Goal: Task Accomplishment & Management: Complete application form

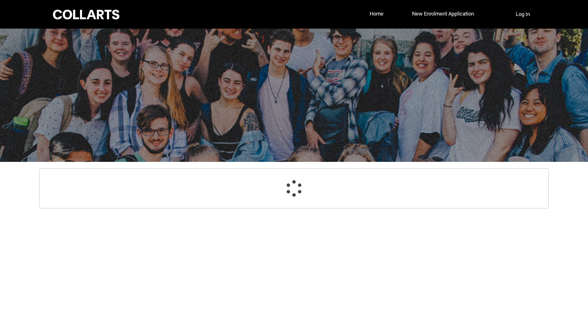
select select "GenderOptions.[DEMOGRAPHIC_DATA]"
select select "MailingCountry_Options.1101"
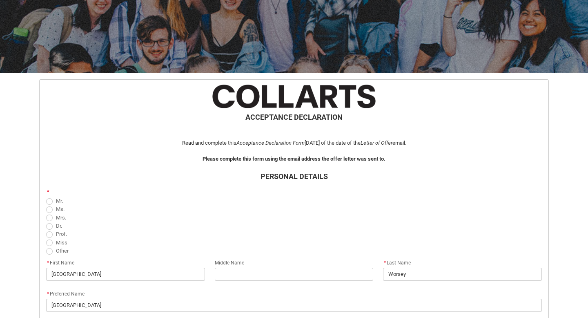
scroll to position [106, 0]
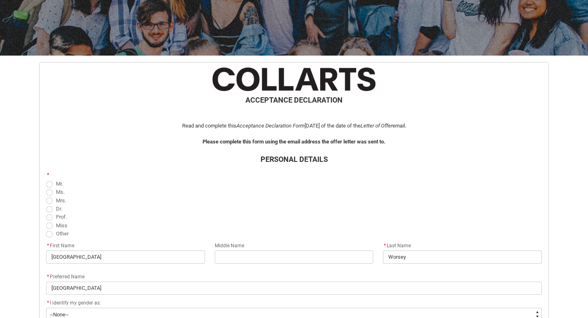
click at [61, 224] on span "Miss" at bounding box center [61, 225] width 11 height 6
click at [46, 221] on input "Miss" at bounding box center [46, 220] width 0 height 0
radio input "true"
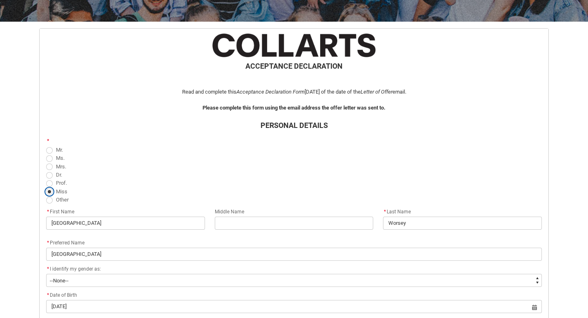
scroll to position [153, 0]
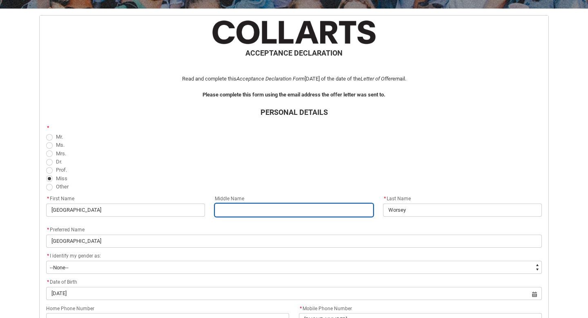
click at [224, 210] on input "REDU_Acceptance_Declaration flow" at bounding box center [294, 209] width 159 height 13
type lightning-primitive-input-simple "Lola"
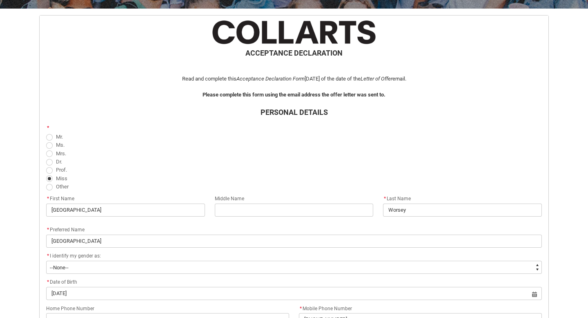
type lightning-primitive-input-simple "0435466547"
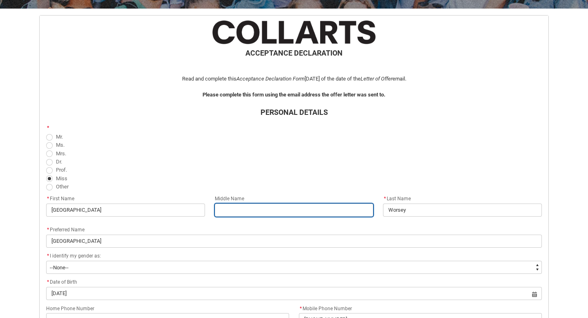
type input "Lola"
type input "0435466547"
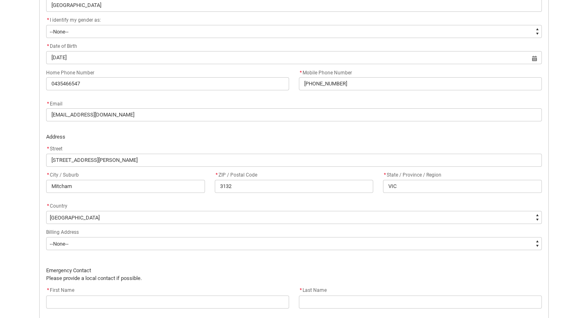
scroll to position [389, 0]
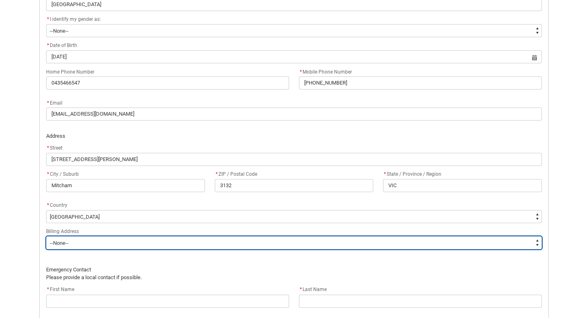
click at [253, 245] on select "--None-- Same as above Different to above - please complete below" at bounding box center [293, 242] width 495 height 13
type lightning-select "BillingAddressOption_Same"
select select "BillingAddressOption_Same"
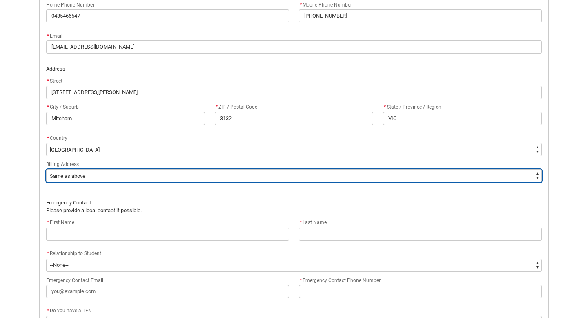
scroll to position [457, 0]
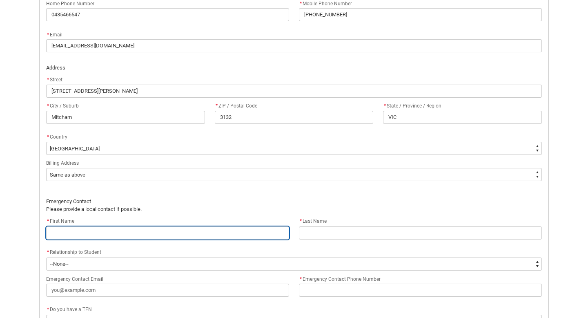
click at [231, 235] on input "REDU_Acceptance_Declaration flow" at bounding box center [167, 232] width 243 height 13
type lightning-primitive-input-simple "M"
type input "M"
type lightning-primitive-input-simple "Me"
type input "Me"
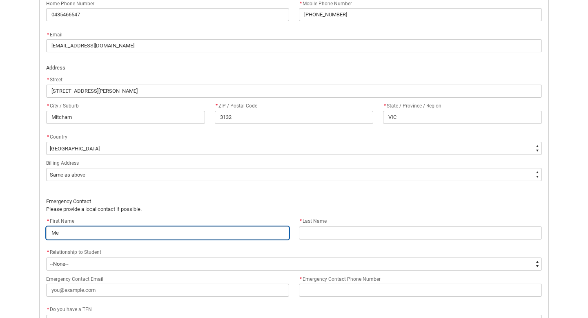
type lightning-primitive-input-simple "[PERSON_NAME]"
type input "[PERSON_NAME]"
type lightning-primitive-input-simple "Mela"
type input "Mela"
type lightning-primitive-input-simple "Melan"
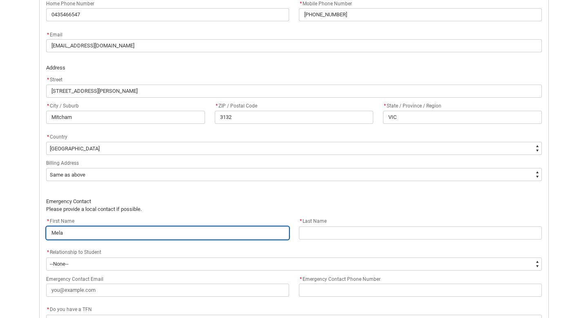
type input "Melan"
type lightning-primitive-input-simple "[PERSON_NAME]"
type input "[PERSON_NAME]"
type lightning-primitive-input-simple "[PERSON_NAME]"
type input "[PERSON_NAME]"
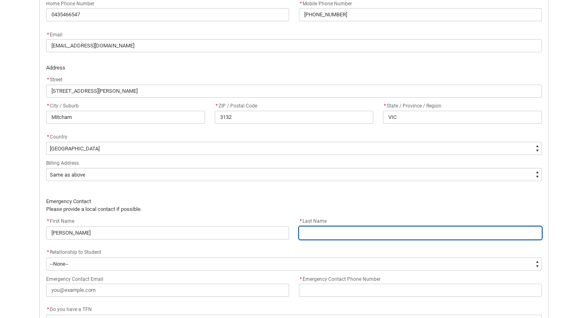
click at [333, 231] on input "REDU_Acceptance_Declaration flow" at bounding box center [420, 232] width 243 height 13
type lightning-primitive-input-simple "W"
type input "W"
type lightning-primitive-input-simple "Wo"
type input "Wo"
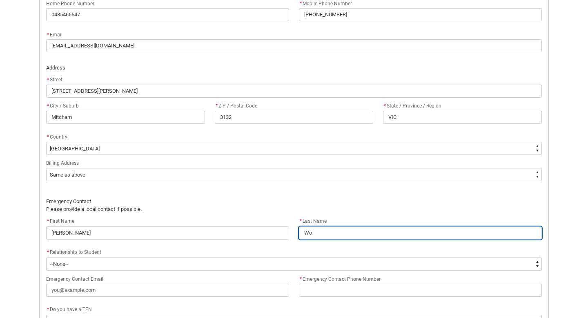
type lightning-primitive-input-simple "Wor"
type input "Wor"
type lightning-primitive-input-simple "Wors"
type input "Wors"
type lightning-primitive-input-simple "Worse"
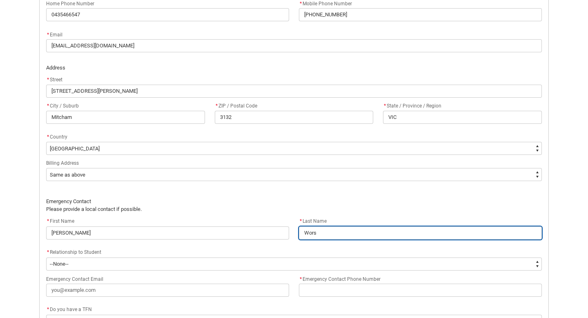
type input "Worse"
type lightning-primitive-input-simple "Worsey"
type input "Worsey"
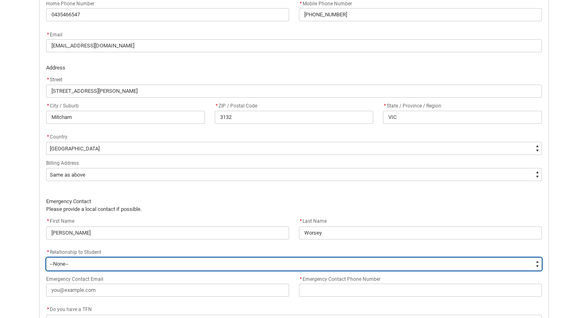
click at [146, 263] on select "--None-- Mother Father Sibling Child Partner Relation Friend" at bounding box center [293, 263] width 495 height 13
type lightning-select "EmergencyContact_RelationshipOptions.Mother"
select select "EmergencyContact_RelationshipOptions.Mother"
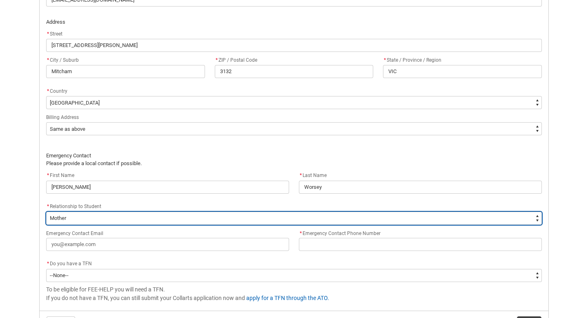
scroll to position [513, 0]
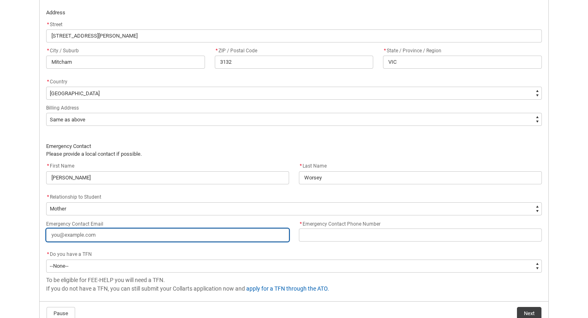
click at [188, 236] on input "Emergency Contact Email" at bounding box center [167, 234] width 243 height 13
type lightning-primitive-input-simple "m"
type input "m"
type lightning-primitive-input-simple "me"
type input "me"
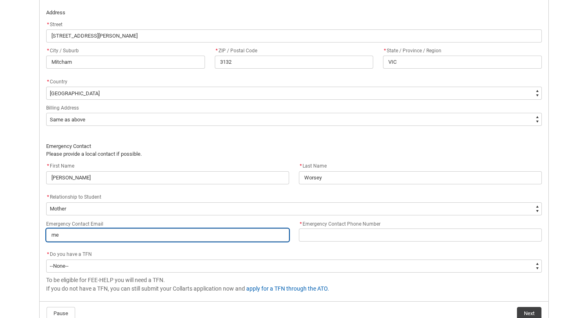
type lightning-primitive-input-simple "[PERSON_NAME]"
type input "[PERSON_NAME]"
type lightning-primitive-input-simple "melw"
type input "melw"
type lightning-primitive-input-simple "melwo"
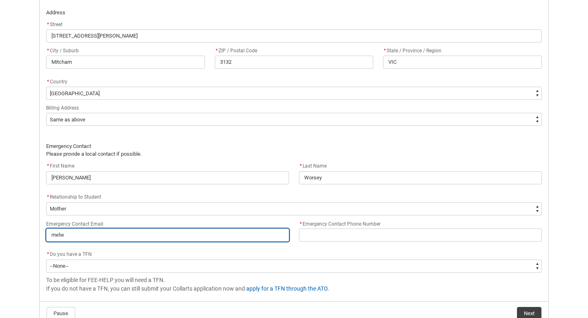
type input "melwo"
type lightning-primitive-input-simple "melwor"
type input "melwor"
type lightning-primitive-input-simple "melwors"
type input "melwors"
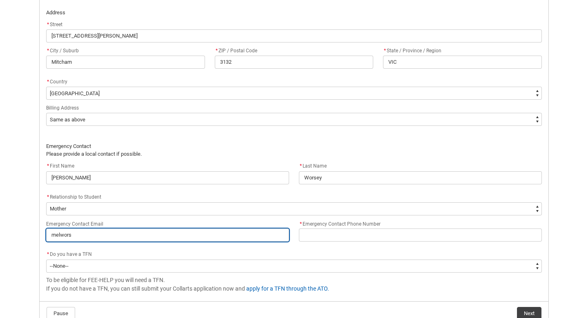
type lightning-primitive-input-simple "melworse"
type input "melworse"
type lightning-primitive-input-simple "melworsey"
type input "melworsey"
type lightning-primitive-input-simple "melworsey@"
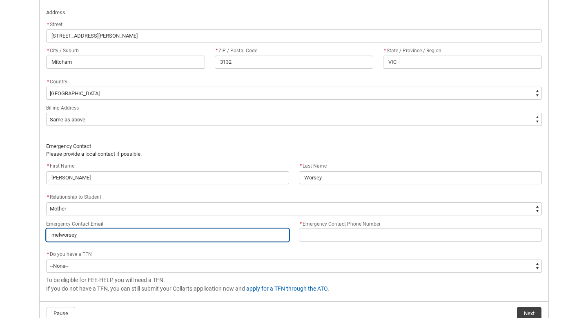
type input "melworsey@"
type lightning-primitive-input-simple "melworsey@h"
type input "melworsey@h"
type lightning-primitive-input-simple "melworsey@ho"
type input "melworsey@ho"
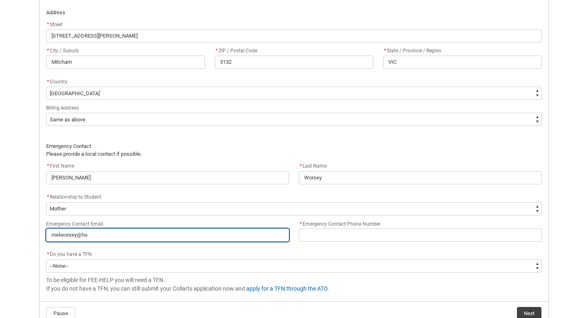
type lightning-primitive-input-simple "melworsey@hot"
type input "melworsey@hot"
type lightning-primitive-input-simple "melworsey@hotm"
type input "melworsey@hotm"
type lightning-primitive-input-simple "melworsey@hotma"
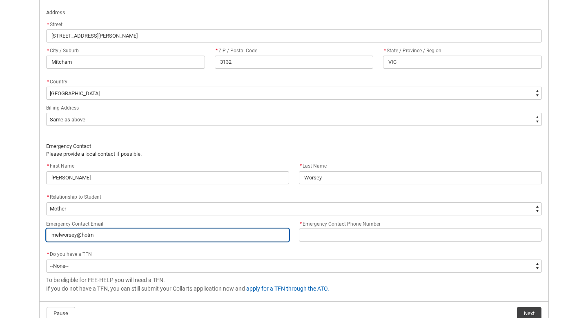
type input "melworsey@hotma"
type lightning-primitive-input-simple "melworsey@hotmai"
type input "melworsey@hotmai"
type lightning-primitive-input-simple "[EMAIL_ADDRESS]"
type input "[EMAIL_ADDRESS]"
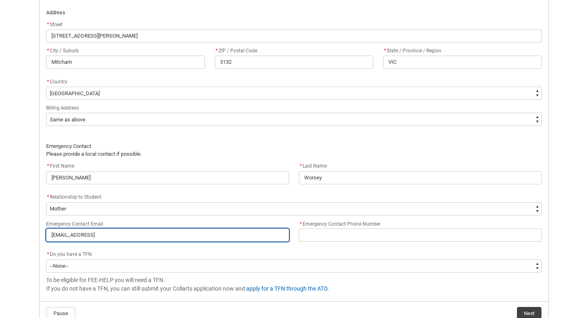
type lightning-primitive-input-simple "[EMAIL_ADDRESS]."
type input "[EMAIL_ADDRESS]."
type lightning-primitive-input-simple "melworsey@hotmail.c"
type input "melworsey@hotmail.c"
type lightning-primitive-input-simple "[EMAIL_ADDRESS][DOMAIN_NAME]"
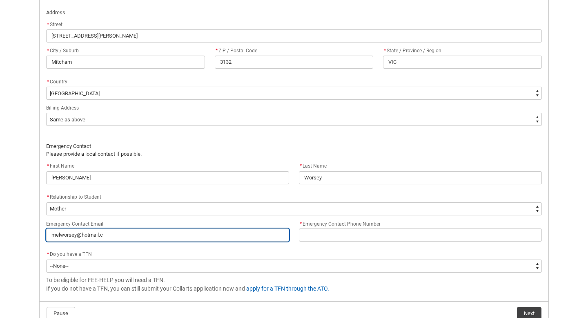
type input "[EMAIL_ADDRESS][DOMAIN_NAME]"
type lightning-primitive-input-simple "[EMAIL_ADDRESS][DOMAIN_NAME]"
type input "[EMAIL_ADDRESS][DOMAIN_NAME]"
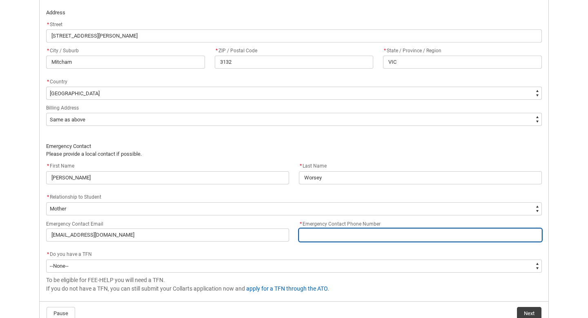
click at [315, 240] on input "* Emergency Contact Phone Number" at bounding box center [420, 234] width 243 height 13
type lightning-primitive-input-simple "0"
type input "0"
type lightning-primitive-input-simple "04"
type input "04"
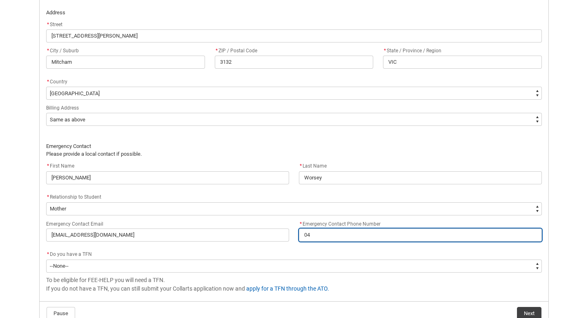
type lightning-primitive-input-simple "042"
type input "042"
type lightning-primitive-input-simple "0425"
type input "0425"
type lightning-primitive-input-simple "04257"
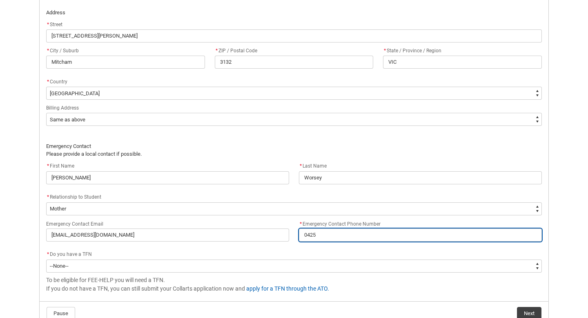
type input "04257"
type lightning-primitive-input-simple "042577"
type input "042577"
type lightning-primitive-input-simple "0425770"
type input "0425770"
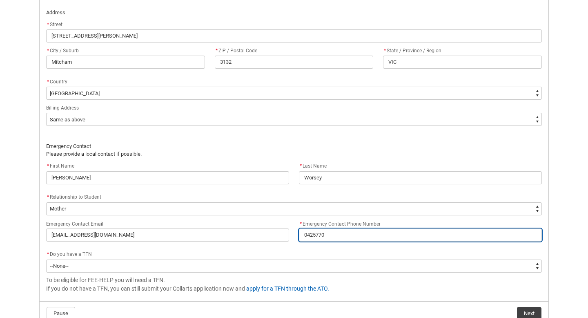
type lightning-primitive-input-simple "04257707"
type input "04257707"
type lightning-primitive-input-simple "042577072"
type input "042577072"
type lightning-primitive-input-simple "0425770723"
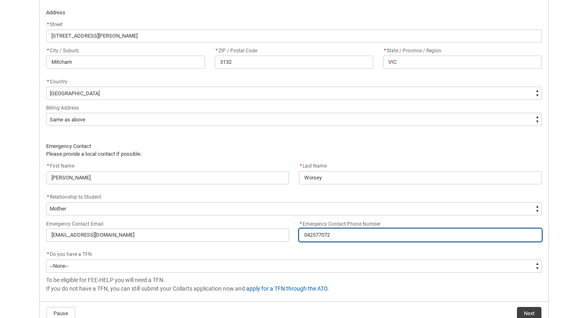
type input "0425770723"
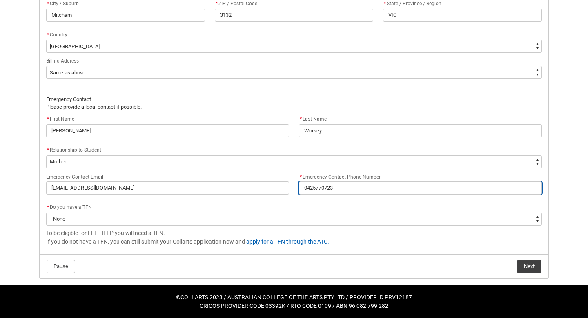
scroll to position [560, 0]
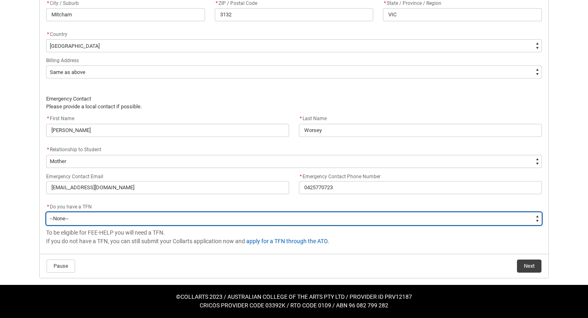
click at [213, 214] on select "--None-- Yes No" at bounding box center [293, 218] width 495 height 13
type lightning-select "Choice_Yes"
select select "Choice_Yes"
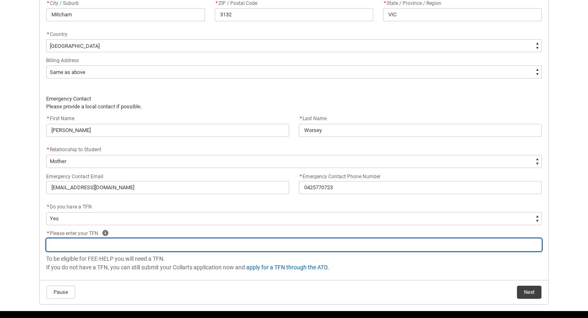
click at [170, 249] on input "REDU_Acceptance_Declaration flow" at bounding box center [293, 244] width 495 height 13
click at [111, 242] on input "REDU_Acceptance_Declaration flow" at bounding box center [293, 244] width 495 height 13
type lightning-primitive-input-simple "6"
type input "6"
type lightning-primitive-input-simple "69"
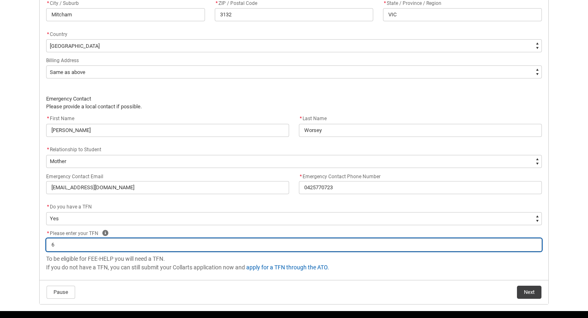
type input "69"
type lightning-primitive-input-simple "699"
type input "699"
type lightning-primitive-input-simple "6997"
type input "6997"
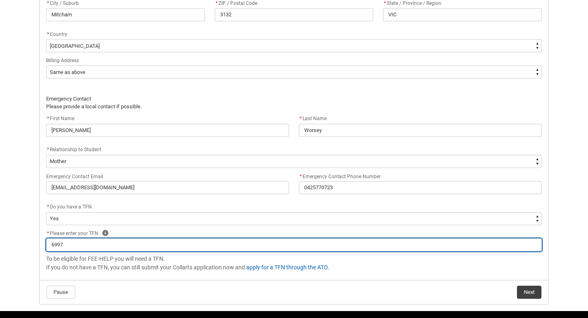
type lightning-primitive-input-simple "69975"
type input "69975"
type lightning-primitive-input-simple "699751"
type input "699751"
type lightning-primitive-input-simple "6997518"
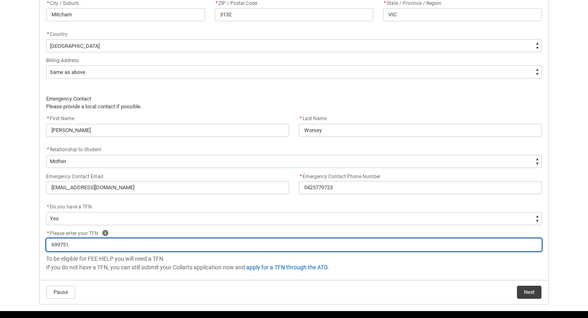
type input "6997518"
type lightning-primitive-input-simple "69975186"
type input "69975186"
type lightning-primitive-input-simple "699751860"
type input "699751860"
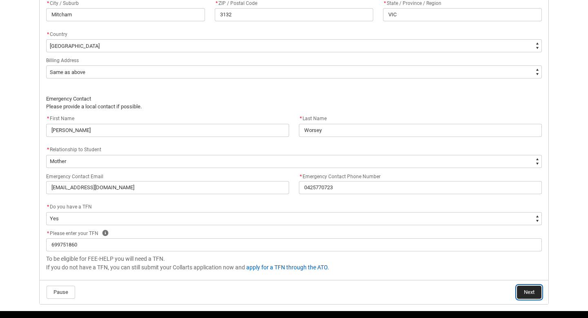
click at [526, 291] on button "Next" at bounding box center [529, 291] width 24 height 13
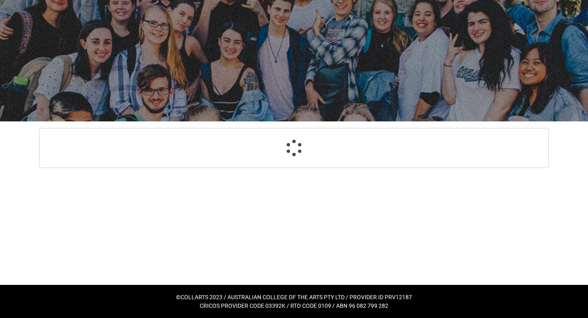
select select "Payment_Type_FEE_HELP"
select select "Study_Mode_PartTime"
select select "StudyMethod_Online"
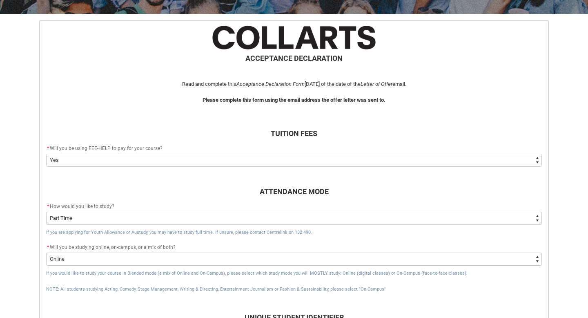
scroll to position [154, 0]
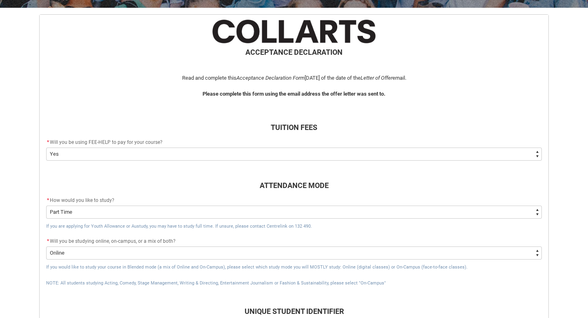
click at [91, 150] on select "--None-- Yes No - I am electing to opt-out of FEE-HELP and I will pay UPFRONT N…" at bounding box center [293, 153] width 495 height 13
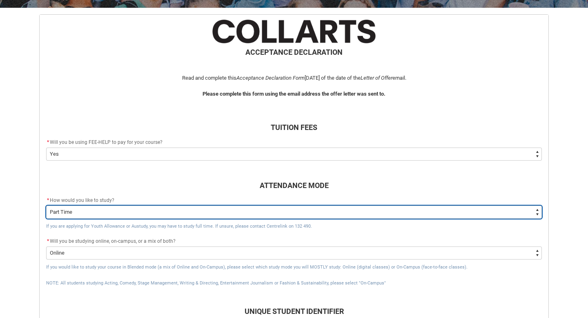
click at [100, 210] on select "--None-- Full Time Part Time" at bounding box center [293, 211] width 495 height 13
type lightning-select "Study_Mode_FullTime"
select select "Study_Mode_FullTime"
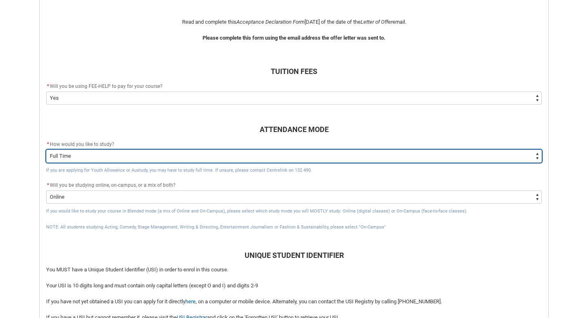
scroll to position [211, 0]
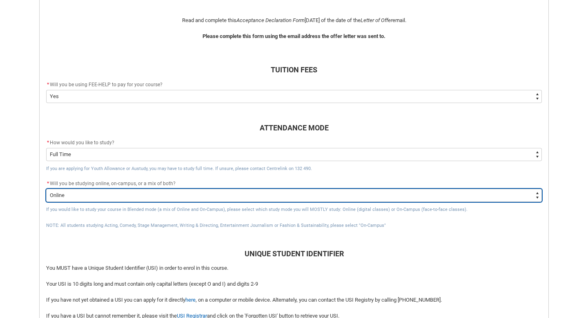
click at [116, 201] on select "--None-- Online On-Campus" at bounding box center [293, 195] width 495 height 13
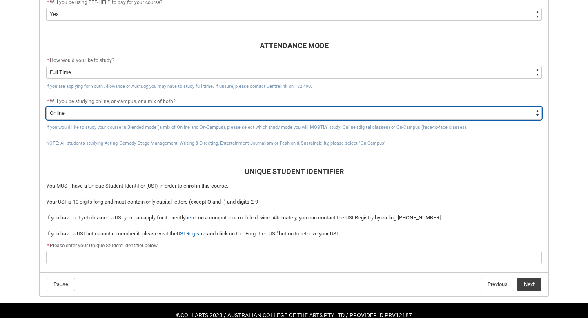
scroll to position [306, 0]
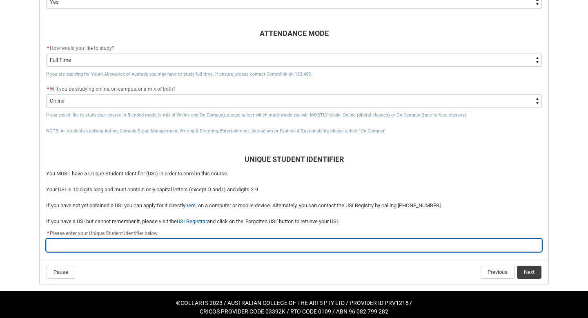
click at [103, 242] on input "REDU_Acceptance_Declaration flow" at bounding box center [293, 244] width 495 height 13
click at [151, 244] on input "REDU_Acceptance_Declaration flow" at bounding box center [293, 244] width 495 height 13
type lightning-primitive-input-simple "NP7T5AW3A9"
type input "NP7T5AW3A9"
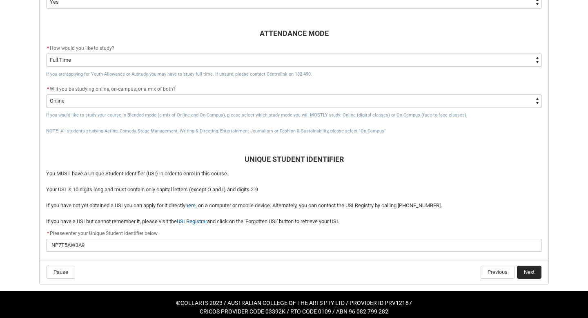
click at [524, 271] on button "Next" at bounding box center [529, 271] width 24 height 13
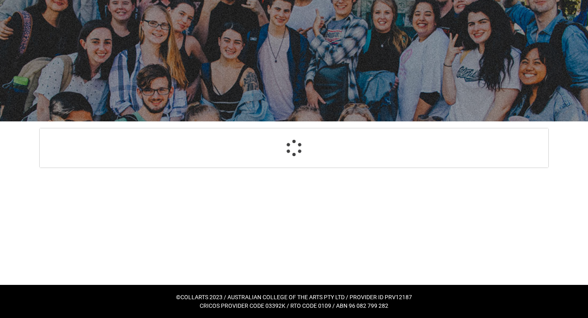
select select "CitizenshipStatus_Options.1"
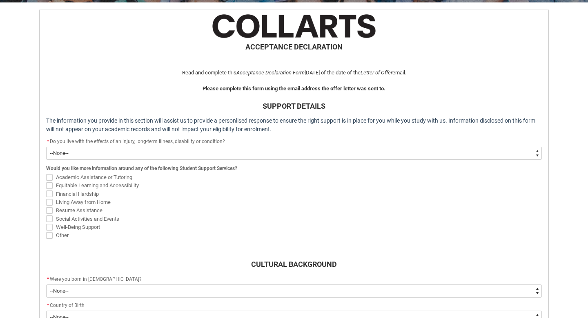
scroll to position [161, 0]
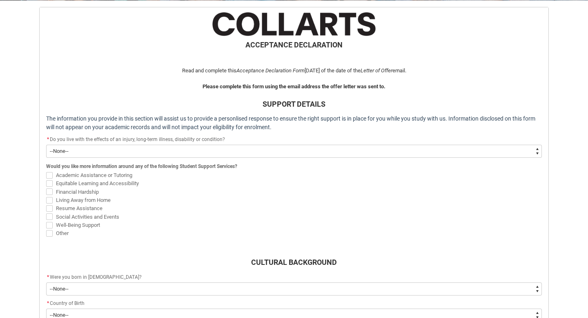
click at [177, 148] on select "--None-- Yes No" at bounding box center [293, 150] width 495 height 13
type lightning-select "Choice_No"
select select "Choice_No"
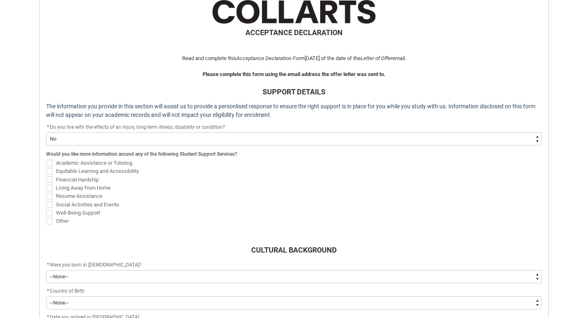
scroll to position [177, 0]
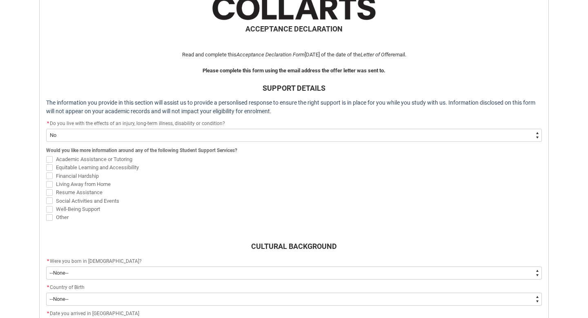
click at [133, 134] on select "--None-- Yes No" at bounding box center [293, 135] width 495 height 13
type lightning-select "Choice_Yes"
select select "Choice_Yes"
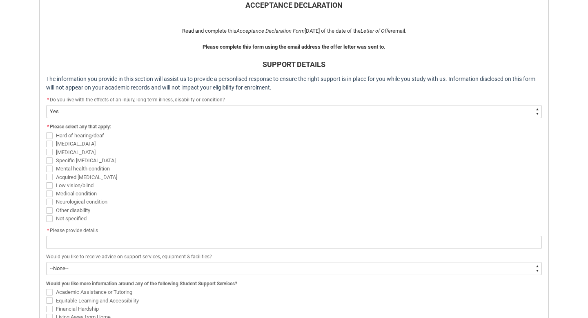
scroll to position [204, 0]
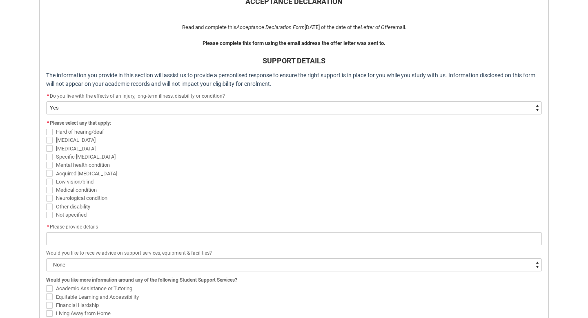
click at [71, 197] on span "Neurological condition" at bounding box center [81, 198] width 51 height 6
click at [46, 194] on input "Neurological condition" at bounding box center [46, 193] width 0 height 0
checkbox input "true"
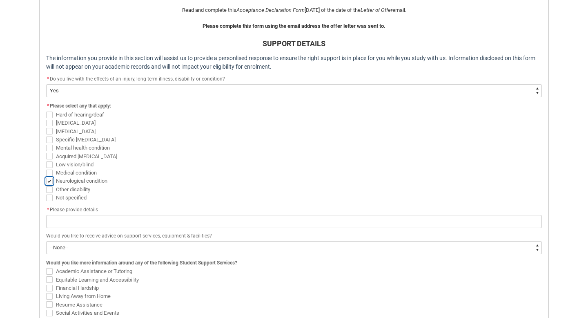
scroll to position [223, 0]
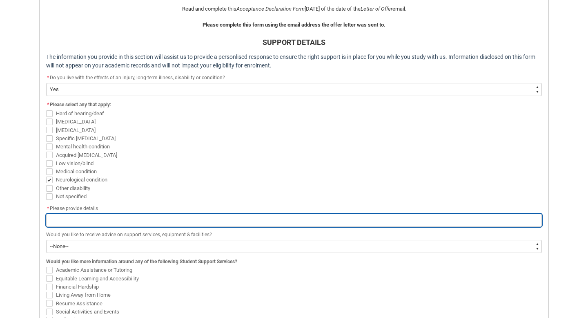
click at [75, 220] on input "REDU_Acceptance_Declaration flow" at bounding box center [293, 219] width 495 height 13
type lightning-primitive-input-simple "a"
type input "a"
type lightning-primitive-input-simple "A"
type input "A"
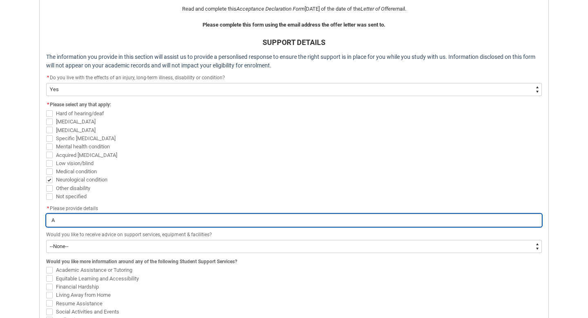
type lightning-primitive-input-simple "Au"
type input "Au"
type lightning-primitive-input-simple "Aut"
type input "Aut"
type lightning-primitive-input-simple "[PERSON_NAME]"
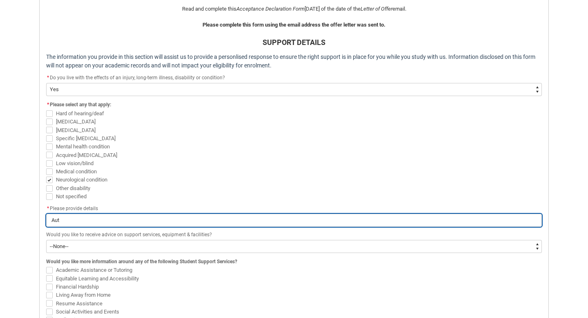
type input "[PERSON_NAME]"
type lightning-primitive-input-simple "Autis"
type input "Autis"
type lightning-primitive-input-simple "[MEDICAL_DATA]"
type input "[MEDICAL_DATA]"
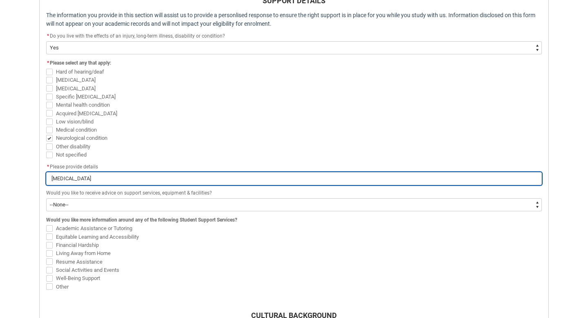
scroll to position [267, 0]
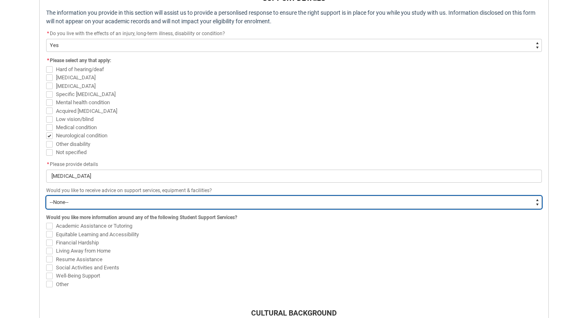
click at [62, 198] on select "--None-- Yes No" at bounding box center [293, 201] width 495 height 13
type lightning-select "Choice_No"
select select "Choice_No"
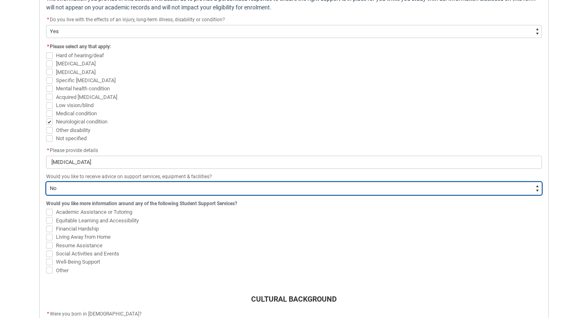
scroll to position [282, 0]
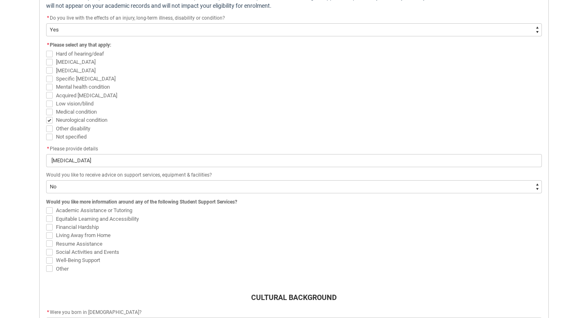
click at [138, 266] on span "Other" at bounding box center [293, 268] width 495 height 8
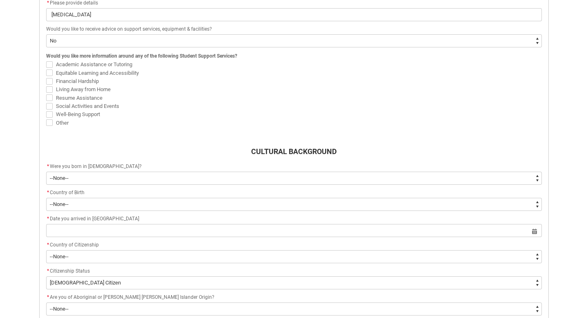
scroll to position [436, 0]
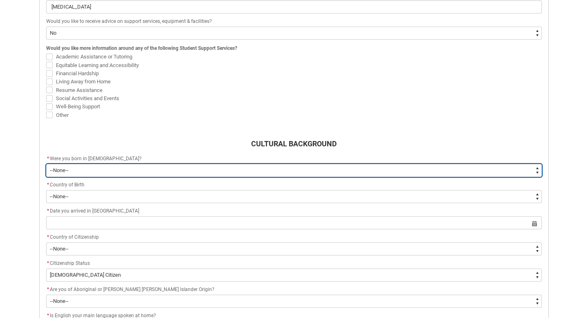
click at [102, 170] on select "--None-- Born in [DEMOGRAPHIC_DATA] Born outside [DEMOGRAPHIC_DATA]" at bounding box center [293, 170] width 495 height 13
type lightning-select "Country_of_Birth_L1.1100"
select select "Country_of_Birth_L1.1100"
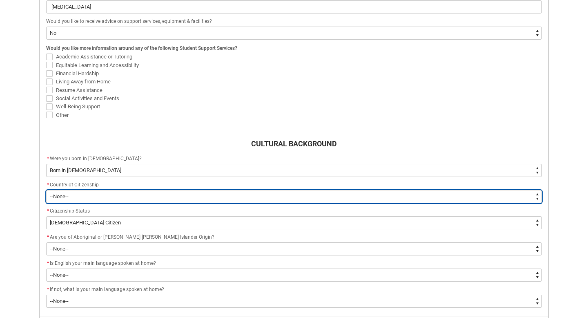
click at [93, 191] on select "--[GEOGRAPHIC_DATA]-- [GEOGRAPHIC_DATA] [GEOGRAPHIC_DATA] [GEOGRAPHIC_DATA] [GE…" at bounding box center [293, 196] width 495 height 13
type lightning-select "Citizenship_Options.[DEMOGRAPHIC_DATA]"
select select "Citizenship_Options.[DEMOGRAPHIC_DATA]"
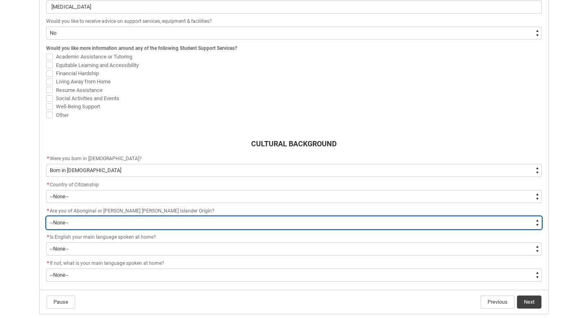
click at [82, 222] on select "--None-- Non indigenous – neither [DEMOGRAPHIC_DATA] nor [PERSON_NAME] [PERSON_…" at bounding box center [293, 222] width 495 height 13
type lightning-select "aboriginalTorresStraitIslander_Options.2"
select select "aboriginalTorresStraitIslander_Options.2"
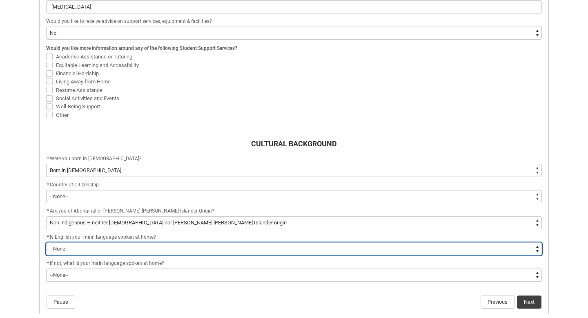
click at [84, 245] on select "--None-- Student/Applicant/Staff speaks only English at permanent home residenc…" at bounding box center [293, 248] width 495 height 13
type lightning-select "ContactLanguageSpokenAtHome.0001"
select select "ContactLanguageSpokenAtHome.0001"
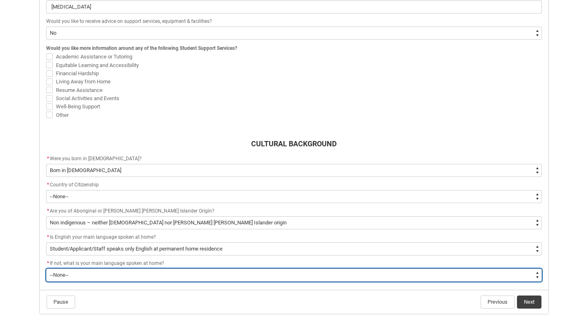
click at [84, 271] on select "--None-- 1101 Gaelic ([GEOGRAPHIC_DATA]) 1102 Irish 1103 Welsh 1199 Celtic, nec…" at bounding box center [293, 274] width 495 height 13
type lightning-select "L3PicklistChoice.1201"
select select "L3PicklistChoice.1201"
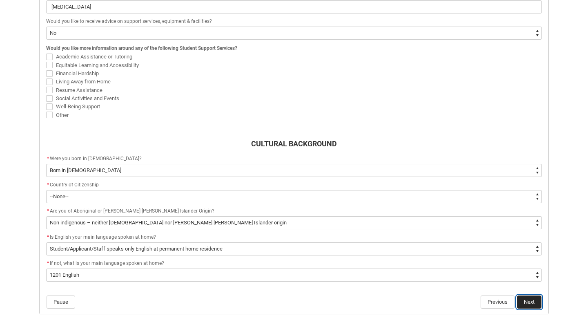
click at [524, 302] on button "Next" at bounding box center [529, 301] width 24 height 13
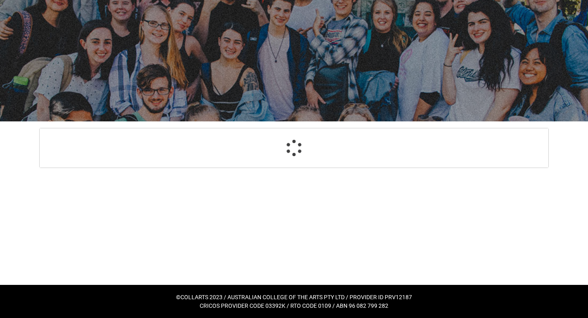
select select "HeardCollarts_[DOMAIN_NAME] Search (Google)"
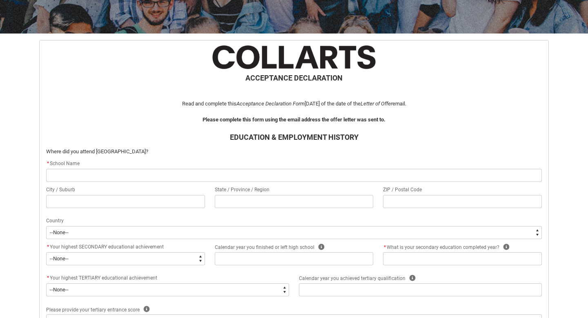
scroll to position [129, 0]
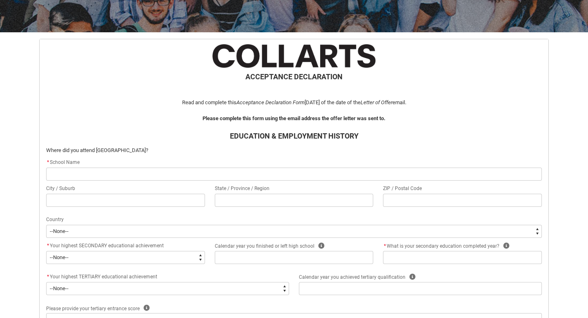
click at [170, 173] on input "REDU_Acceptance_Declaration flow" at bounding box center [293, 173] width 495 height 13
type lightning-primitive-input-simple "[GEOGRAPHIC_DATA]"
type input "[GEOGRAPHIC_DATA]"
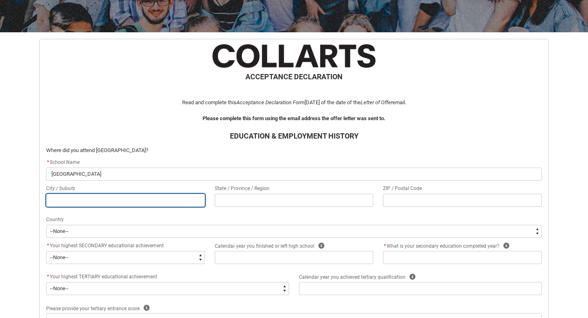
click at [113, 201] on input "REDU_Acceptance_Declaration flow" at bounding box center [125, 199] width 159 height 13
type lightning-primitive-input-simple "Mitcham"
type lightning-primitive-input-simple "VIC"
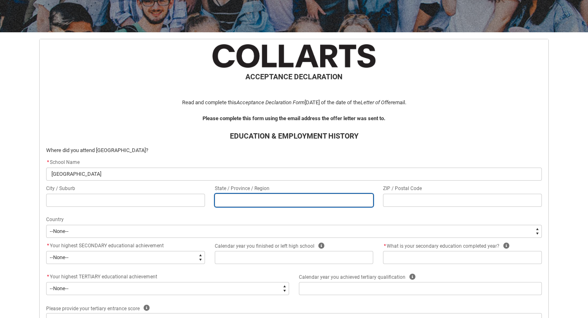
type lightning-primitive-input-simple "3132"
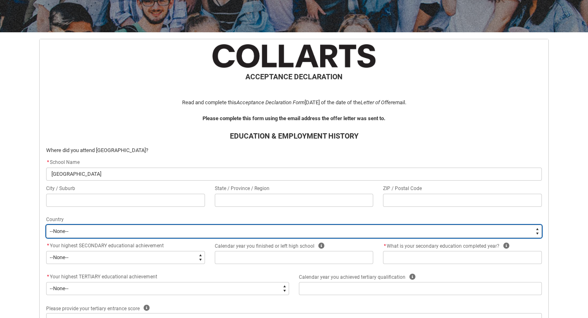
type lightning-select "CountryOptions.[GEOGRAPHIC_DATA]"
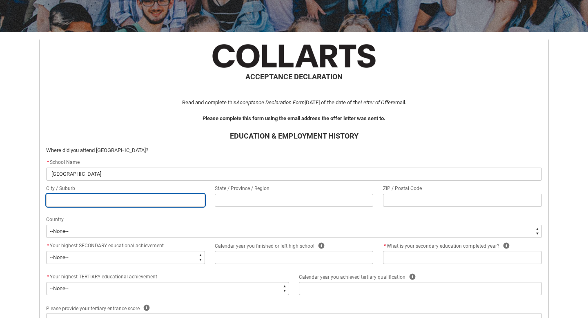
type input "Mitcham"
type input "VIC"
type input "3132"
select select "CountryOptions.[GEOGRAPHIC_DATA]"
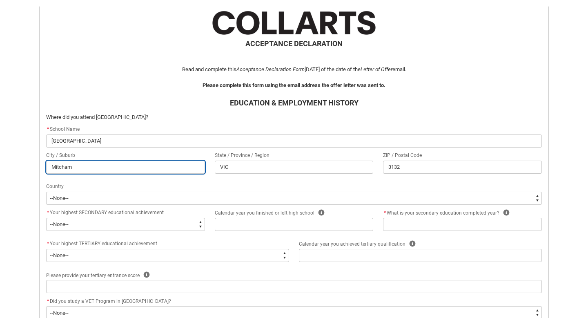
scroll to position [173, 0]
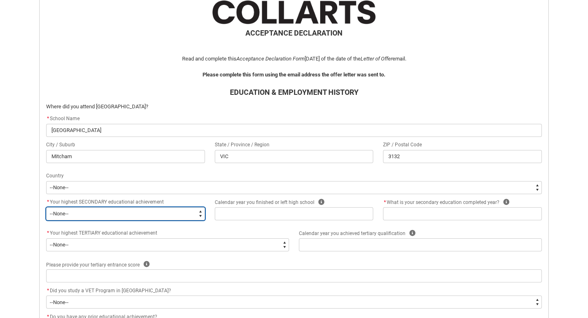
click at [153, 210] on select "--None-- Did not go to school Year 8 or below Year 9 or equivalent Completed Ye…" at bounding box center [125, 213] width 159 height 13
type lightning-select "HighestSchoolLevel_12"
select select "HighestSchoolLevel_12"
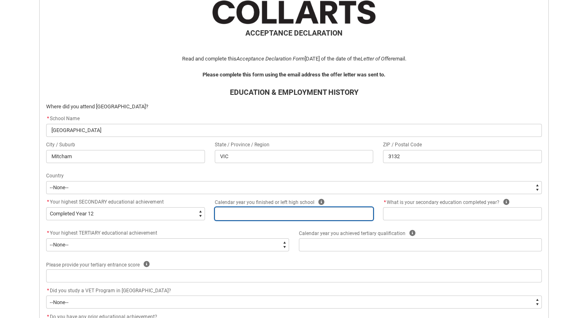
click at [223, 219] on input "REDU_Acceptance_Declaration flow" at bounding box center [294, 213] width 159 height 13
type lightning-primitive-input-simple "2"
type input "2"
type lightning-primitive-input-simple "20"
type input "20"
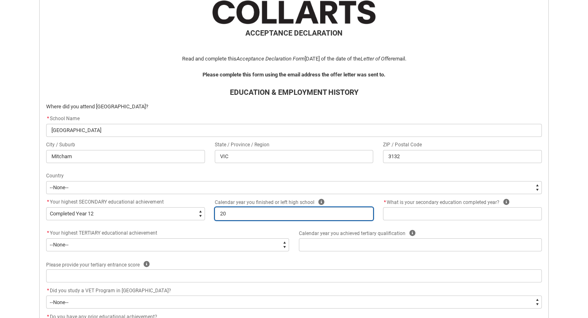
type lightning-primitive-input-simple "202"
type input "202"
type lightning-primitive-input-simple "2023"
type input "2023"
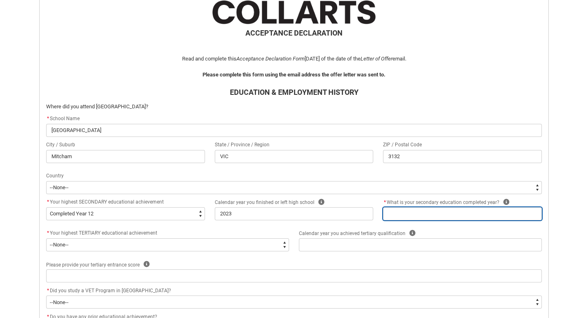
click at [409, 209] on input "REDU_Acceptance_Declaration flow" at bounding box center [462, 213] width 159 height 13
type lightning-primitive-input-simple "2023"
type input "2023"
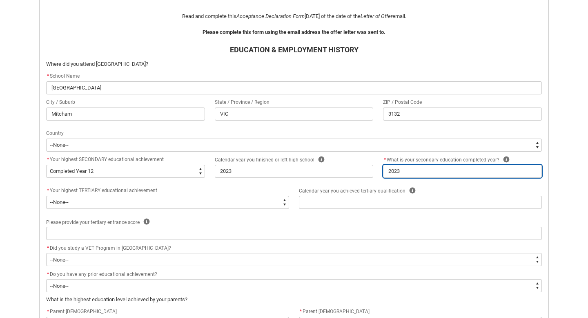
scroll to position [217, 0]
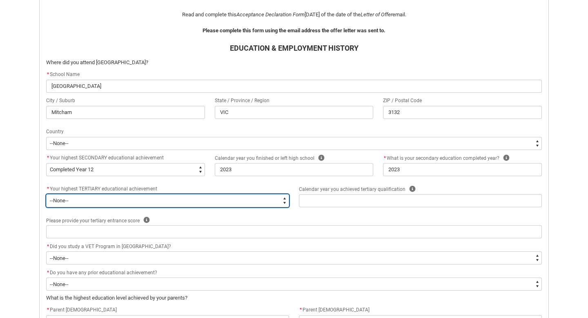
click at [163, 199] on select "--None-- A Complete Final Year of Secondary Education at School A Complete VET …" at bounding box center [167, 200] width 243 height 13
type lightning-select "TertiaryEducation_Options.Other Qualification"
select select "TertiaryEducation_Options.Other Qualification"
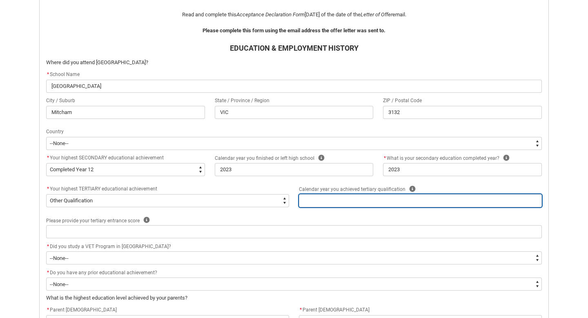
click at [320, 205] on input "REDU_Acceptance_Declaration flow" at bounding box center [420, 200] width 243 height 13
type lightning-primitive-input-simple "2024"
type input "2024"
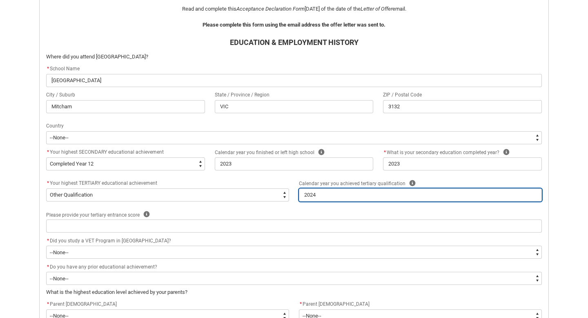
scroll to position [224, 0]
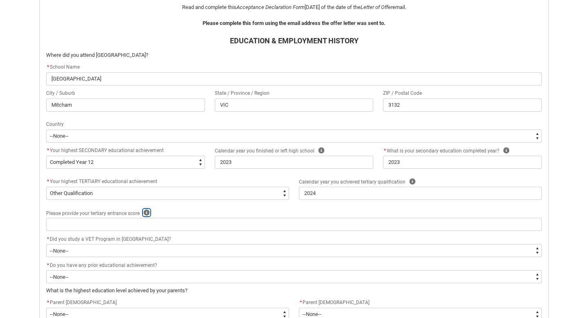
click at [146, 213] on icon "REDU_Acceptance_Declaration flow" at bounding box center [147, 212] width 6 height 6
click at [158, 213] on div "Please provide your tertiary entrance score Help" at bounding box center [293, 213] width 495 height 10
click at [144, 213] on icon "REDU_Acceptance_Declaration flow" at bounding box center [147, 212] width 6 height 6
click at [168, 210] on div "Please provide your tertiary entrance score Help Close e.g. 99.95" at bounding box center [293, 213] width 495 height 10
click at [144, 211] on icon "REDU_Acceptance_Declaration flow" at bounding box center [147, 212] width 6 height 6
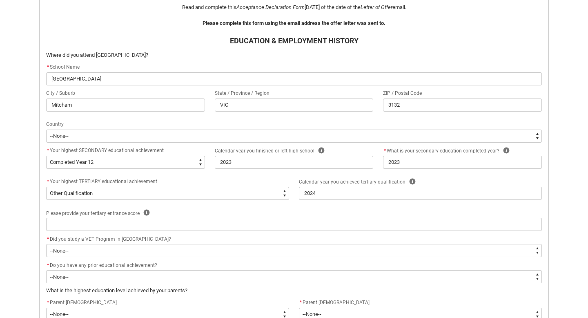
click at [154, 211] on div "Please provide your tertiary entrance score Help" at bounding box center [293, 213] width 495 height 10
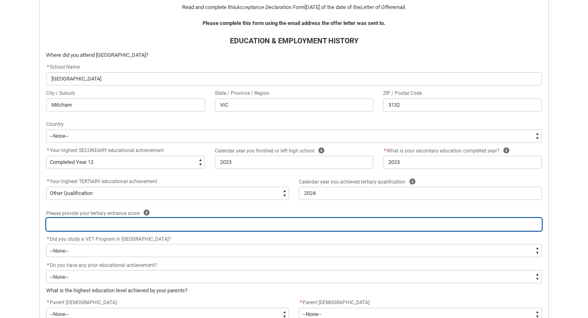
click at [126, 220] on input "REDU_Acceptance_Declaration flow" at bounding box center [293, 224] width 495 height 13
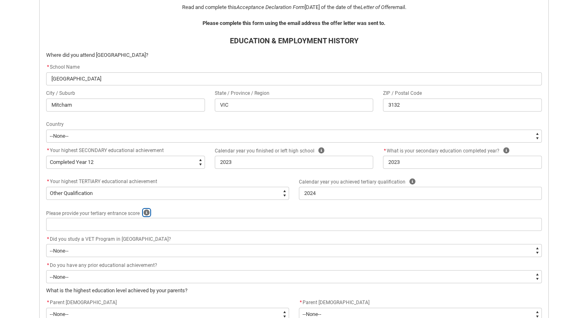
click at [144, 214] on icon "REDU_Acceptance_Declaration flow" at bounding box center [147, 212] width 6 height 6
click at [161, 213] on div "Please provide your tertiary entrance score Help Close e.g. 99.95" at bounding box center [293, 213] width 495 height 10
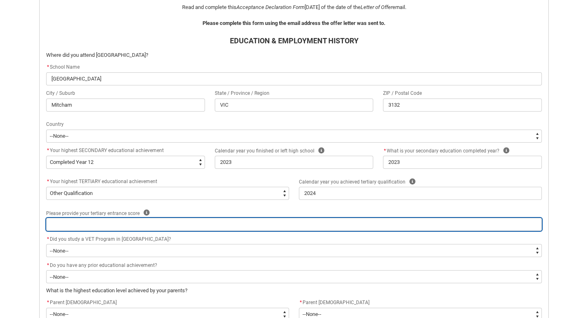
click at [98, 227] on input "REDU_Acceptance_Declaration flow" at bounding box center [293, 224] width 495 height 13
type lightning-primitive-input-simple "6"
type input "6"
type lightning-primitive-input-simple "60"
type input "60"
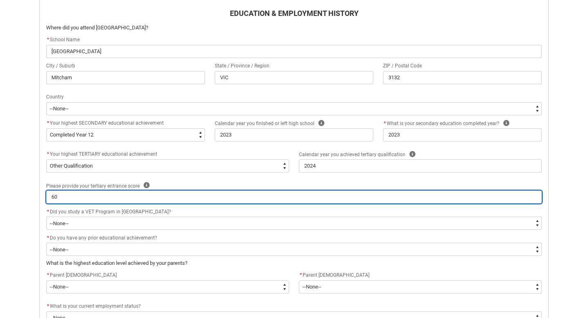
scroll to position [254, 0]
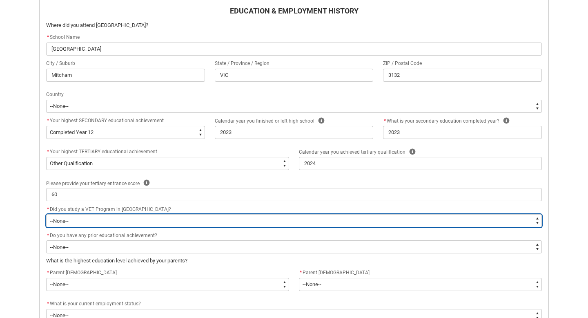
click at [102, 215] on select "--None-- Yes No" at bounding box center [293, 220] width 495 height 13
type lightning-select "Choice_No"
select select "Choice_No"
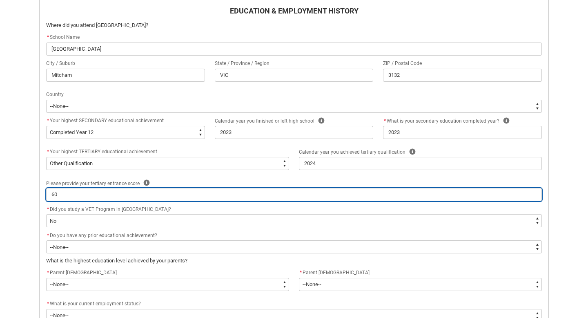
click at [76, 193] on input "60" at bounding box center [293, 194] width 495 height 13
type lightning-primitive-input-simple "6"
type input "6"
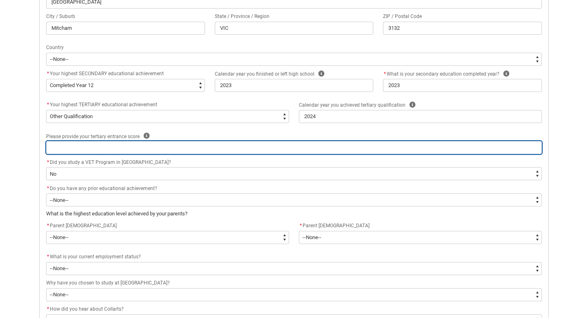
scroll to position [302, 0]
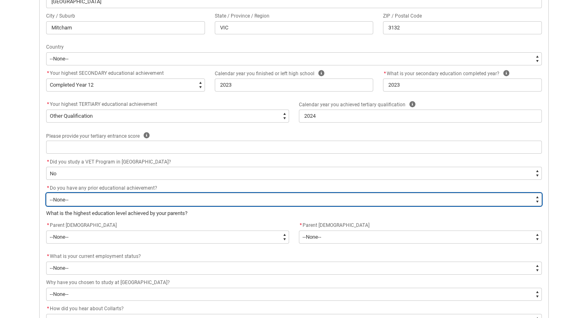
click at [103, 202] on select "--None-- Yes No" at bounding box center [293, 199] width 495 height 13
type lightning-select "choice_N"
select select "choice_N"
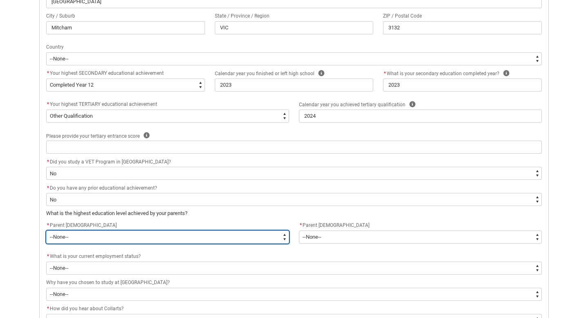
click at [106, 238] on select "--None-- Postgraduate qualification (e.g. Postgraduate Diploma, Master's, PhD) …" at bounding box center [167, 236] width 243 height 13
type lightning-select "ParentEducationLevel_Options.20"
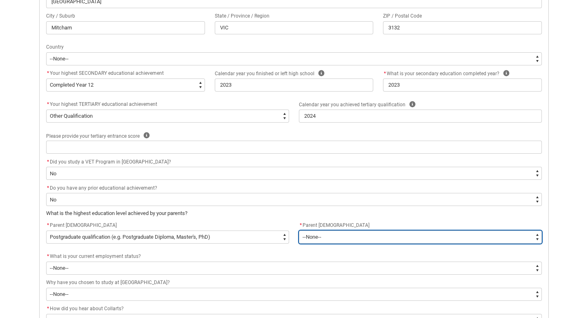
click at [316, 238] on select "--None-- Postgraduate qualification (e.g. Postgraduate Diploma, Master's, PhD) …" at bounding box center [420, 236] width 243 height 13
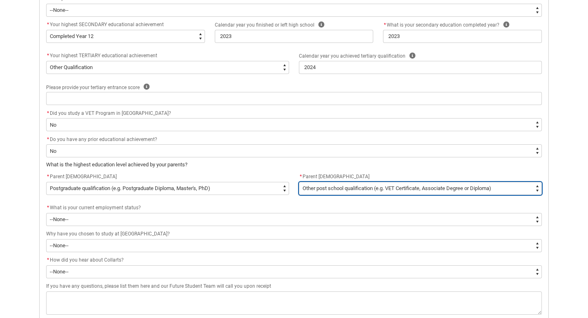
scroll to position [355, 0]
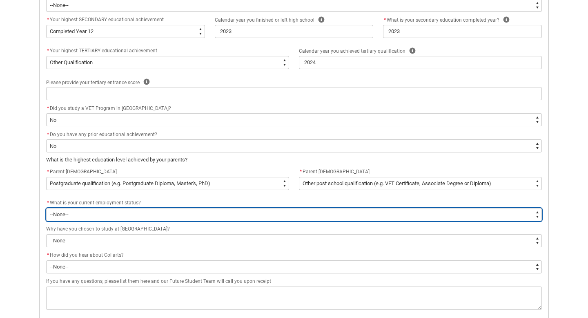
click at [158, 215] on select "--None-- [DEMOGRAPHIC_DATA] [DEMOGRAPHIC_DATA] [DEMOGRAPHIC_DATA] - not employi…" at bounding box center [293, 214] width 495 height 13
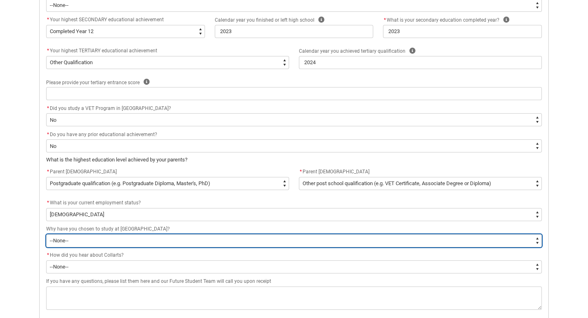
click at [136, 240] on select "--None-- To get a job To develop my existing business To start my own business …" at bounding box center [293, 240] width 495 height 13
click at [78, 235] on select "--None-- To get a job To develop my existing business To start my own business …" at bounding box center [293, 240] width 495 height 13
click at [89, 242] on select "--None-- To get a job To develop my existing business To start my own business …" at bounding box center [293, 240] width 495 height 13
click at [93, 244] on select "--None-- To get a job To develop my existing business To start my own business …" at bounding box center [293, 240] width 495 height 13
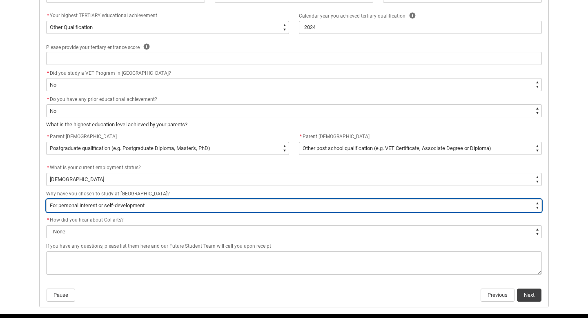
scroll to position [391, 0]
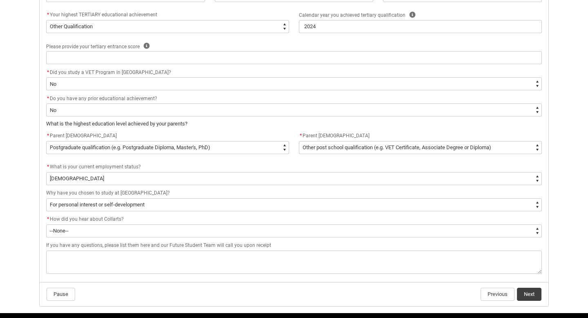
click at [107, 238] on flowruntime-screen-field "* How did you hear about Collarts? * --None-- Advertising - Facebook Advertisin…" at bounding box center [293, 227] width 505 height 26
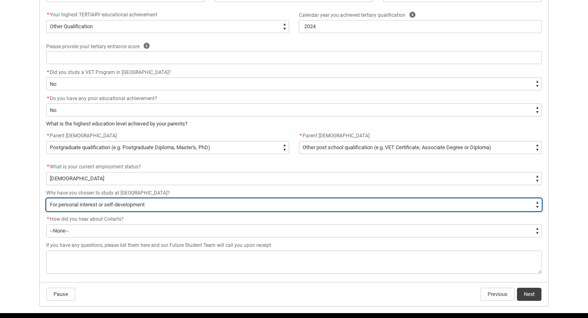
click at [275, 202] on select "--None-- To get a job To develop my existing business To start my own business …" at bounding box center [293, 204] width 495 height 13
click at [188, 201] on select "--None-- To get a job To develop my existing business To start my own business …" at bounding box center [293, 204] width 495 height 13
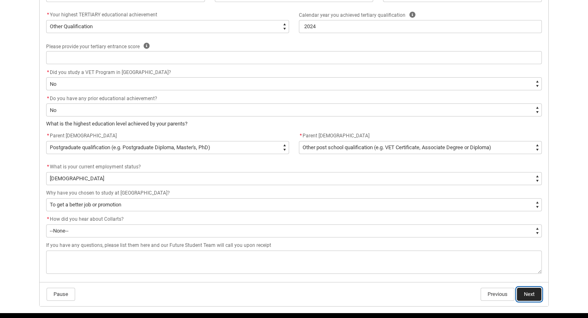
click at [523, 294] on button "Next" at bounding box center [529, 293] width 24 height 13
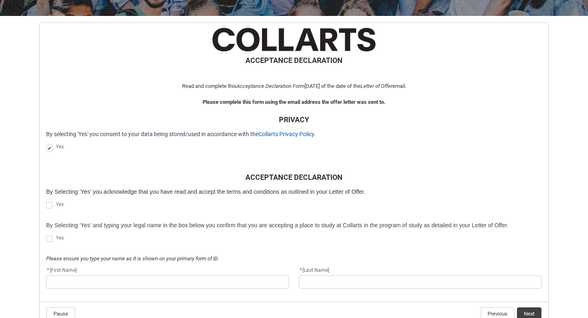
scroll to position [148, 0]
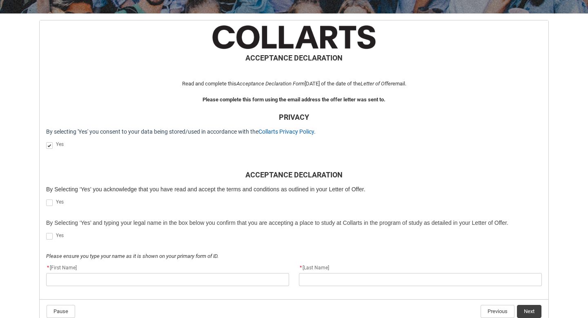
click at [48, 202] on span "REDU_Acceptance_Declaration flow" at bounding box center [49, 202] width 7 height 7
click at [46, 198] on input "REDU_Acceptance_Declaration flow" at bounding box center [46, 198] width 0 height 0
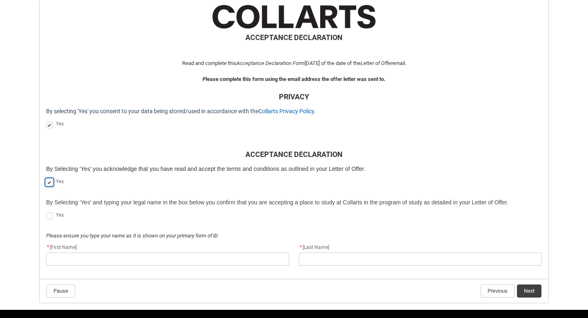
scroll to position [171, 0]
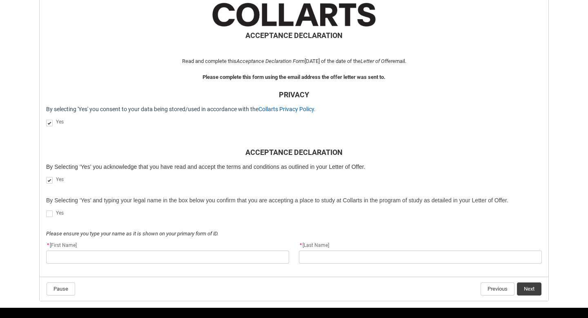
click at [51, 212] on span "REDU_Acceptance_Declaration flow" at bounding box center [49, 213] width 7 height 7
click at [46, 209] on input "REDU_Acceptance_Declaration flow" at bounding box center [46, 209] width 0 height 0
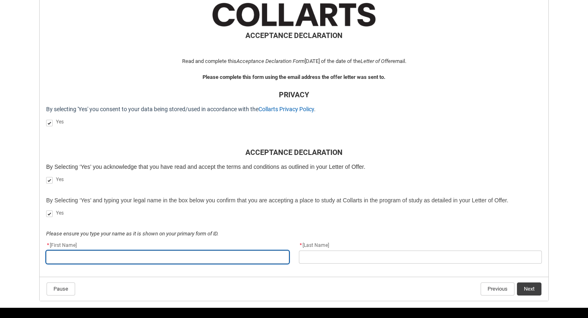
click at [63, 254] on input "REDU_Acceptance_Declaration flow" at bounding box center [167, 256] width 243 height 13
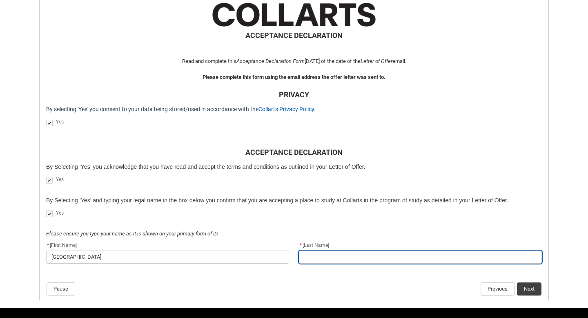
click at [324, 258] on input "REDU_Acceptance_Declaration flow" at bounding box center [420, 256] width 243 height 13
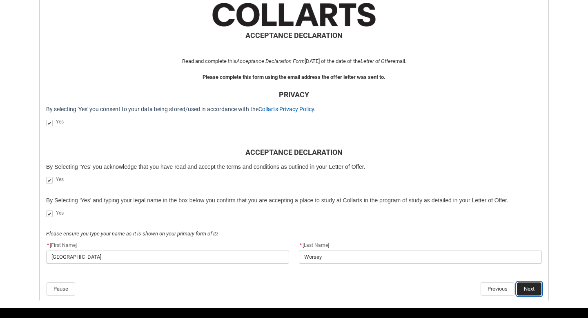
click at [534, 290] on button "Next" at bounding box center [529, 288] width 24 height 13
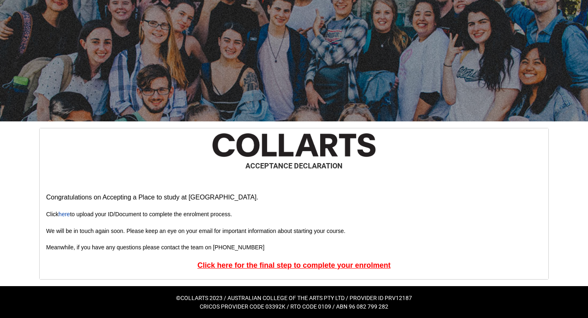
scroll to position [41, 0]
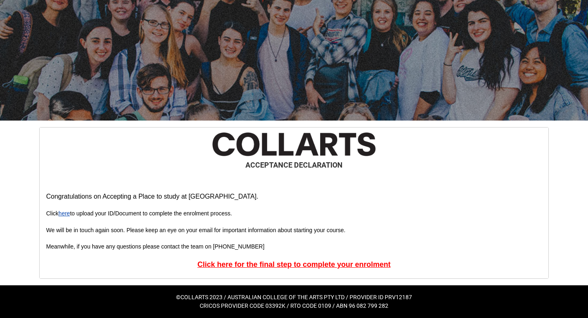
click at [69, 213] on link "here" at bounding box center [63, 213] width 11 height 7
